Goal: Information Seeking & Learning: Learn about a topic

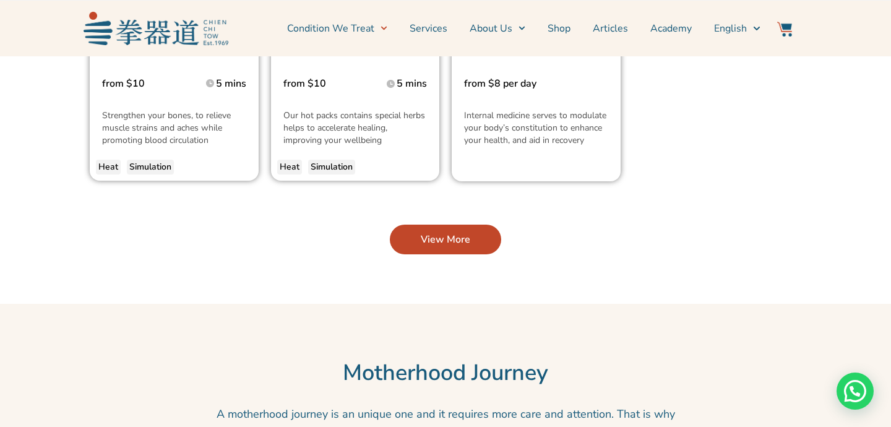
scroll to position [3067, 0]
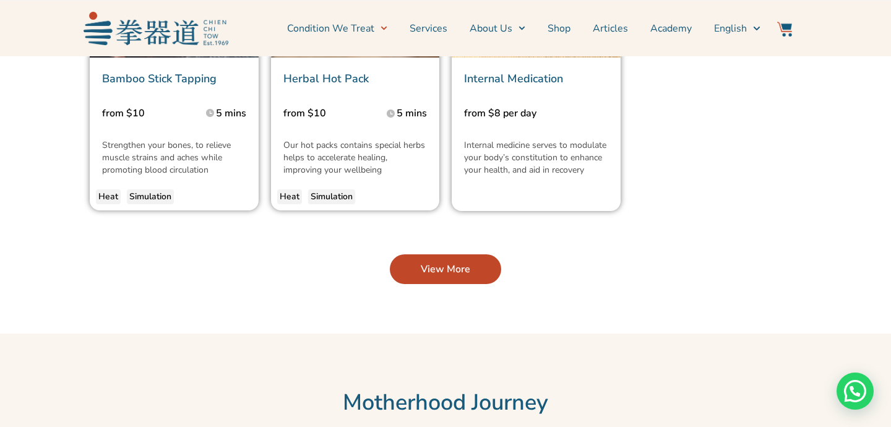
click at [443, 254] on link "View More" at bounding box center [445, 269] width 111 height 30
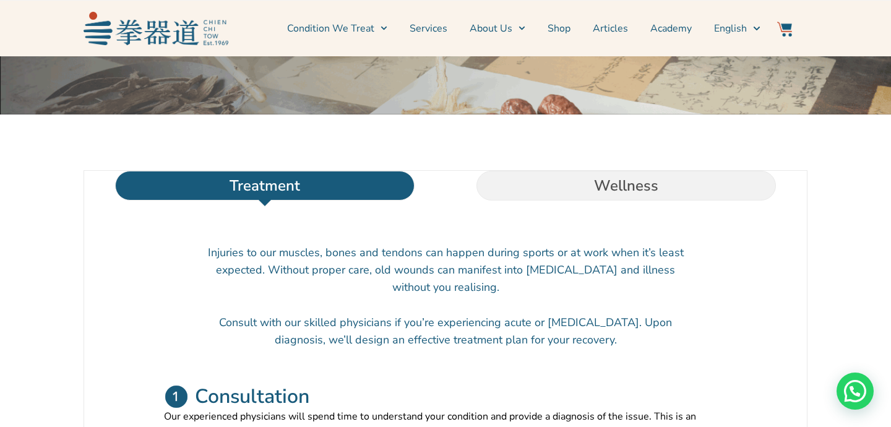
scroll to position [306, 0]
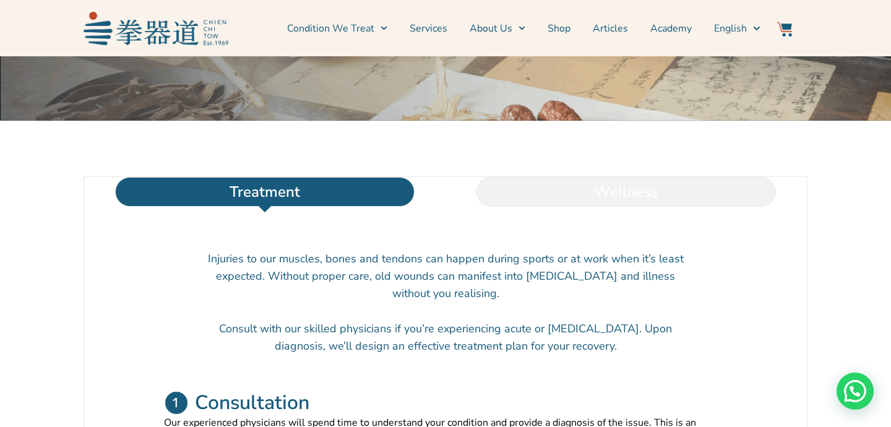
click at [521, 207] on li "Wellness" at bounding box center [625, 192] width 361 height 30
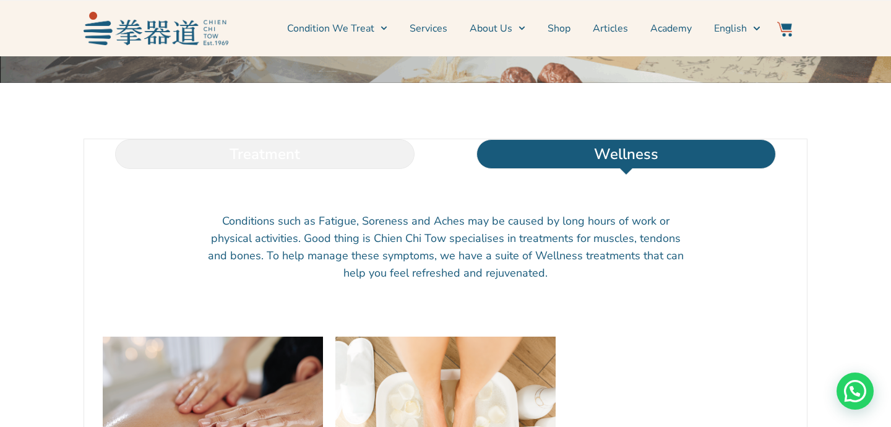
scroll to position [338, 0]
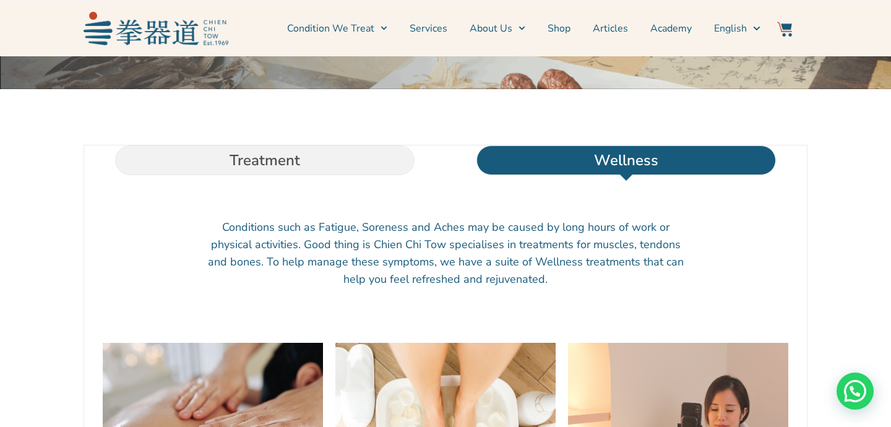
click at [351, 175] on li "Treatment" at bounding box center [264, 160] width 361 height 30
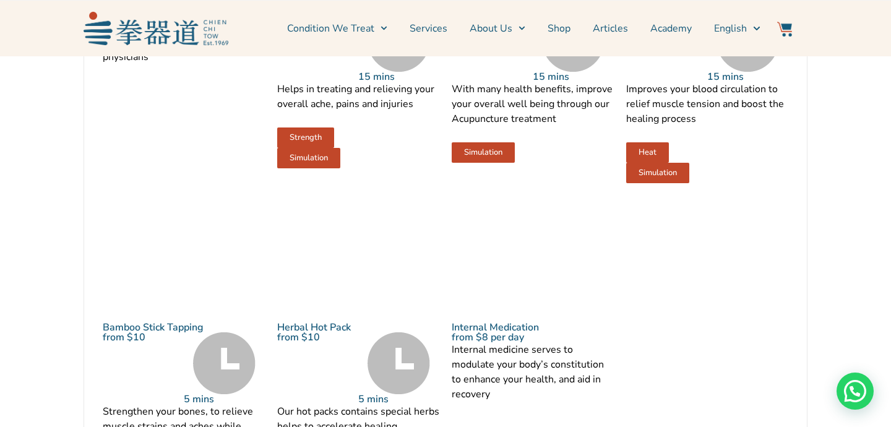
scroll to position [1574, 0]
